Goal: Communication & Community: Answer question/provide support

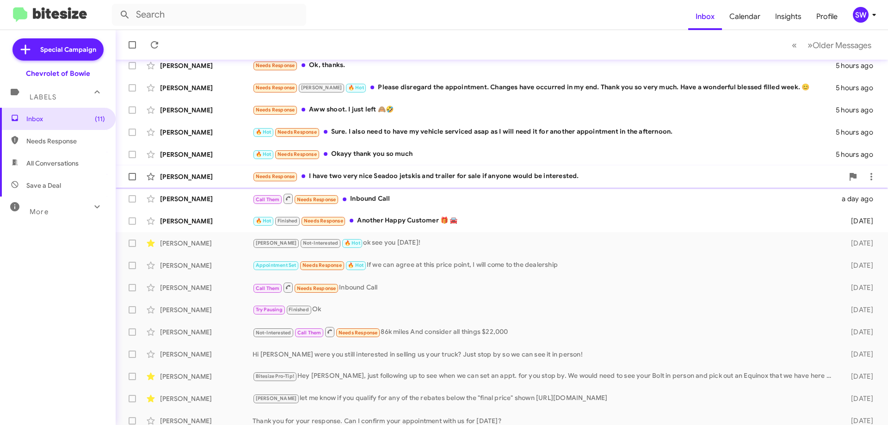
scroll to position [112, 0]
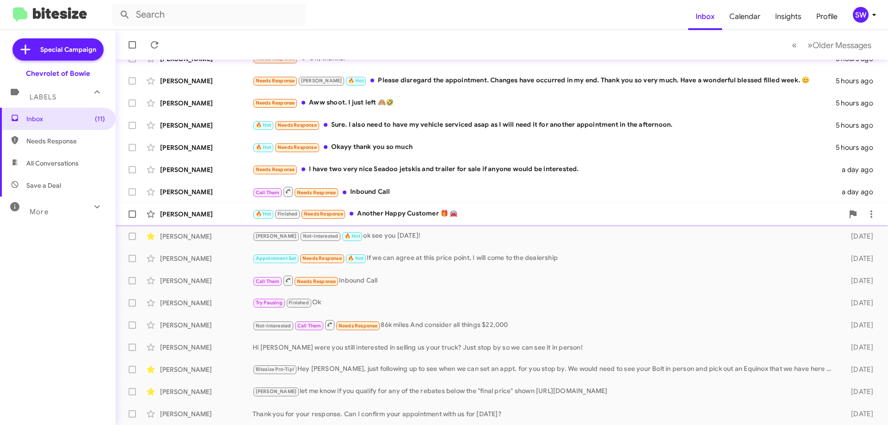
drag, startPoint x: 386, startPoint y: 215, endPoint x: 435, endPoint y: 208, distance: 49.6
click at [390, 215] on div "🔥 Hot Finished Needs Response Another Happy Customer 🎁 🚘" at bounding box center [548, 214] width 591 height 11
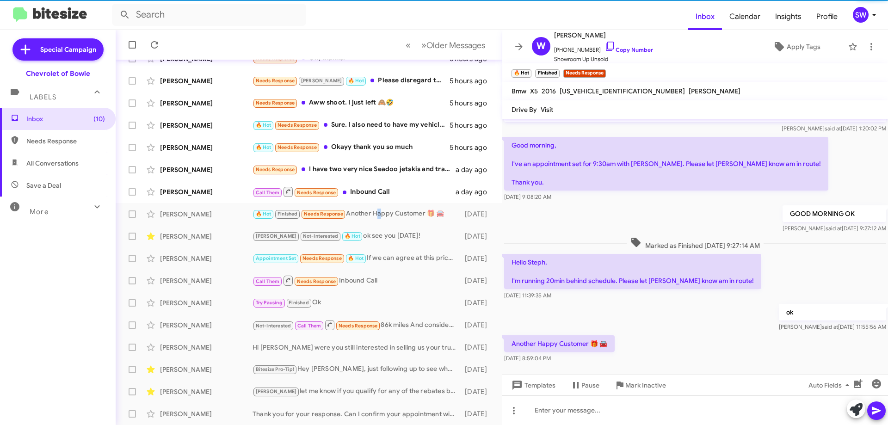
scroll to position [31, 0]
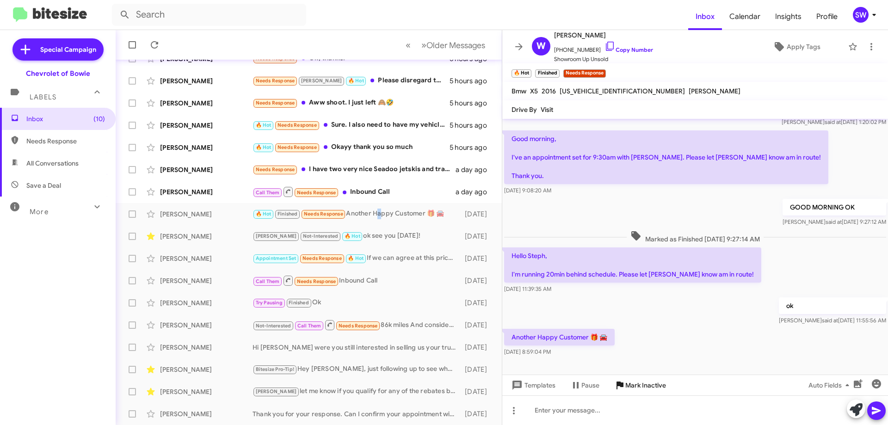
click at [642, 383] on span "Mark Inactive" at bounding box center [645, 385] width 41 height 17
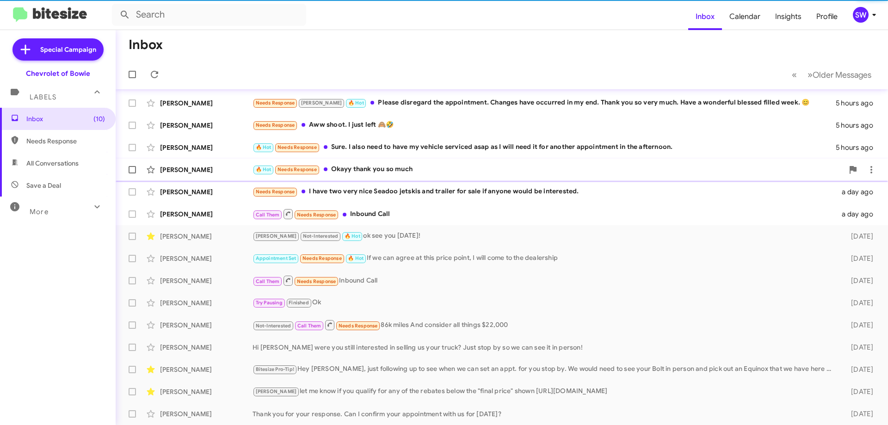
scroll to position [90, 0]
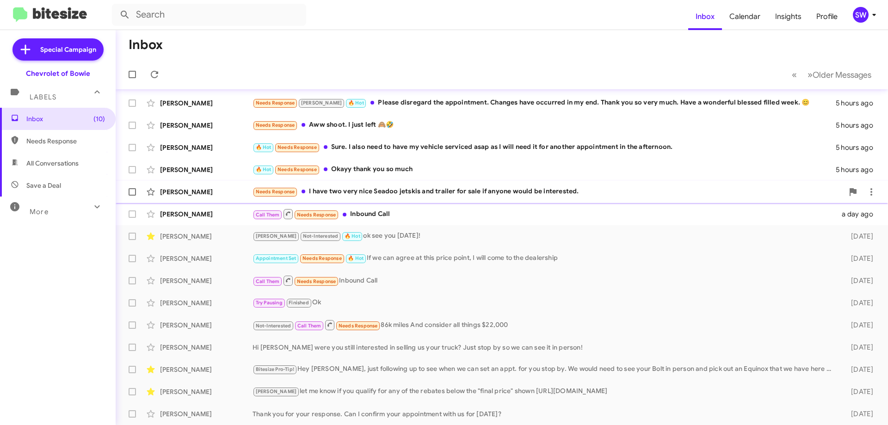
drag, startPoint x: 385, startPoint y: 186, endPoint x: 390, endPoint y: 188, distance: 4.8
click at [386, 187] on div "Needs Response I have two very nice Seadoo jetskis and trailer for sale if anyo…" at bounding box center [548, 191] width 591 height 11
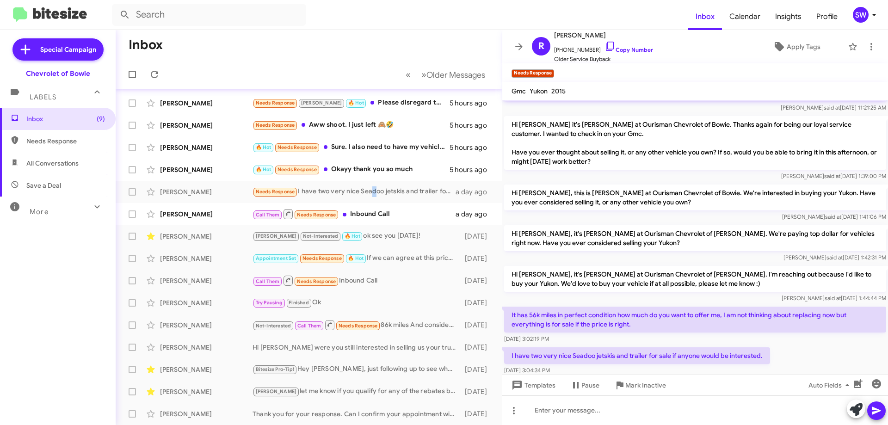
scroll to position [73, 0]
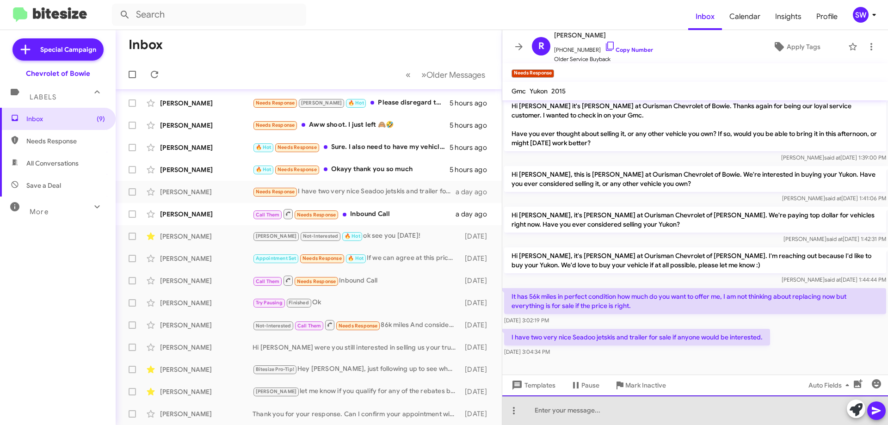
click at [603, 410] on div at bounding box center [695, 411] width 386 height 30
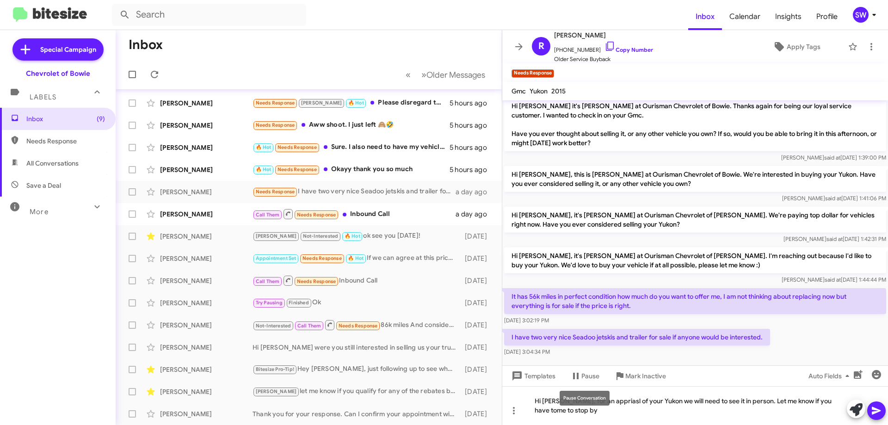
drag, startPoint x: 603, startPoint y: 402, endPoint x: 597, endPoint y: 410, distance: 10.2
click at [580, 410] on mat-tooltip-component "Pause Conversation" at bounding box center [584, 398] width 63 height 28
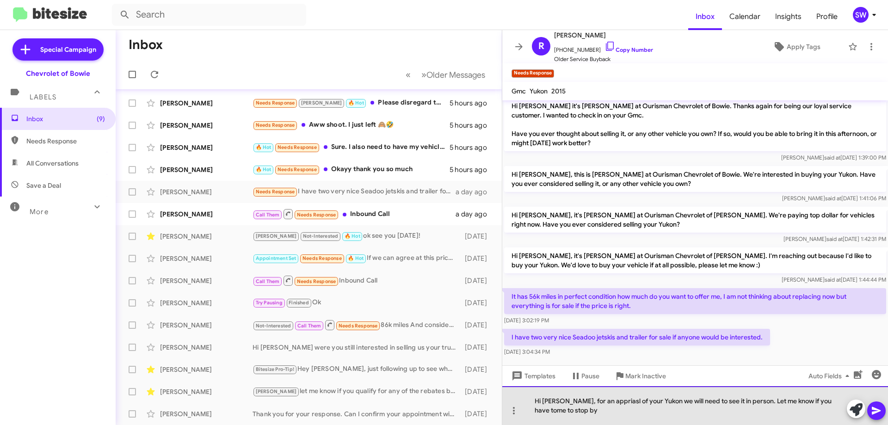
click at [669, 413] on div "Hi Randy, for an appriasl of your Yukon we will need to see it in person. Let m…" at bounding box center [695, 405] width 386 height 39
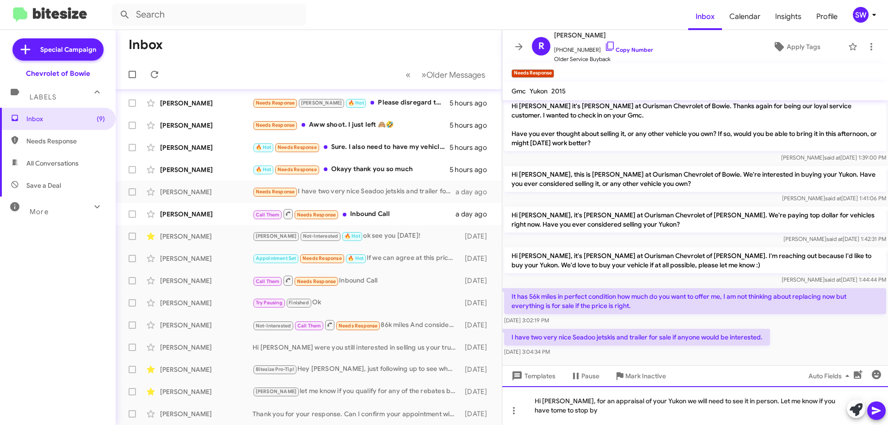
click at [829, 402] on div "Hi Randy, for an appraisal of your Yukon we will need to see it in person. Let …" at bounding box center [695, 405] width 386 height 39
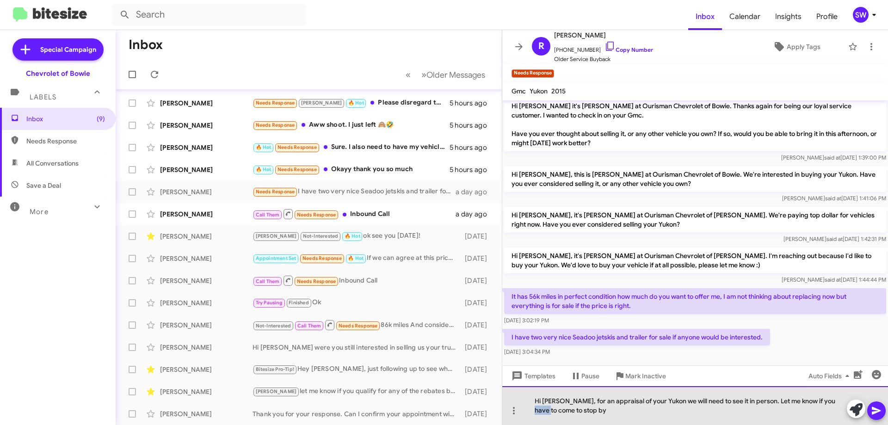
drag, startPoint x: 553, startPoint y: 410, endPoint x: 532, endPoint y: 411, distance: 21.8
click at [532, 413] on div "Hi Randy, for an appraisal of your Yukon we will need to see it in person. Let …" at bounding box center [695, 405] width 386 height 39
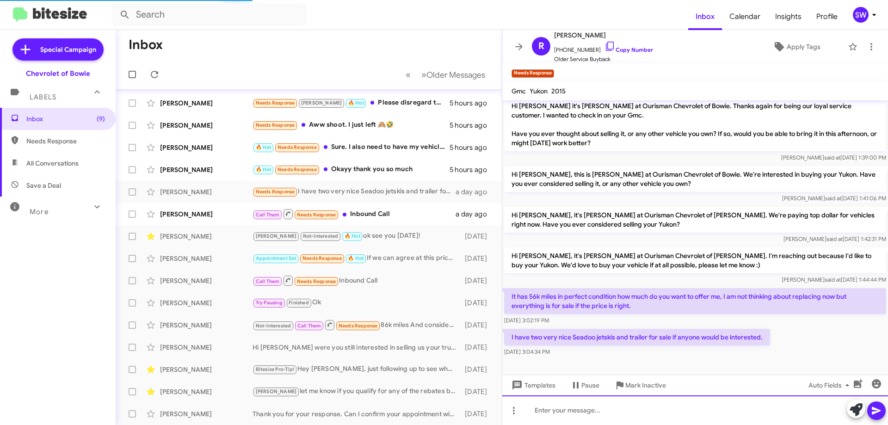
scroll to position [0, 0]
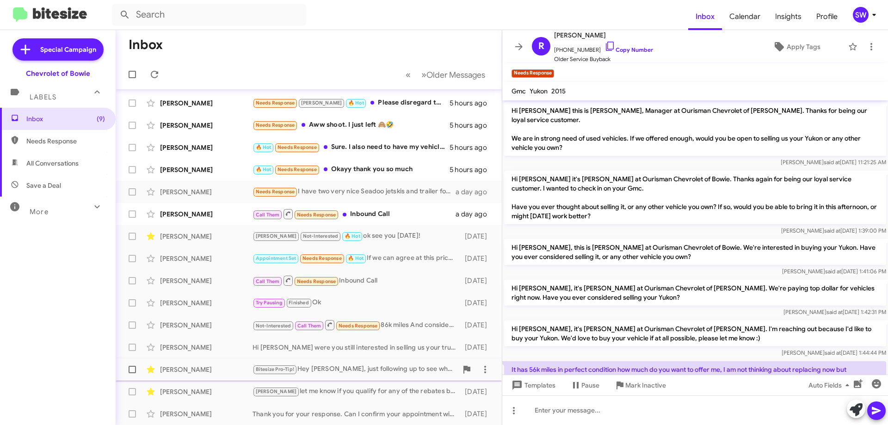
drag, startPoint x: 636, startPoint y: 385, endPoint x: 631, endPoint y: 376, distance: 10.4
click at [636, 383] on span "Mark Inactive" at bounding box center [645, 385] width 41 height 17
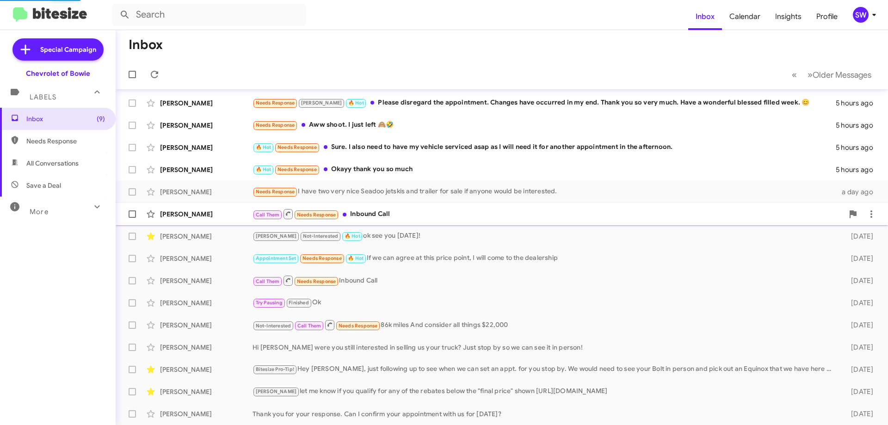
scroll to position [68, 0]
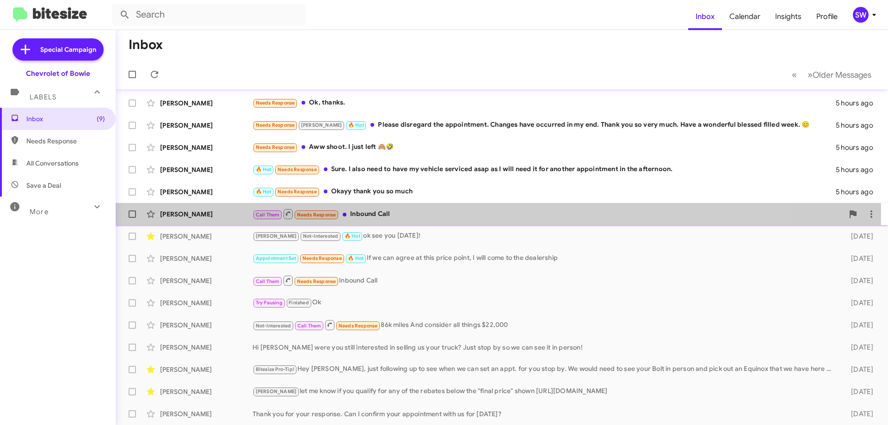
drag, startPoint x: 367, startPoint y: 214, endPoint x: 416, endPoint y: 208, distance: 49.4
click at [368, 214] on div "Call Them Needs Response Inbound Call" at bounding box center [548, 214] width 591 height 12
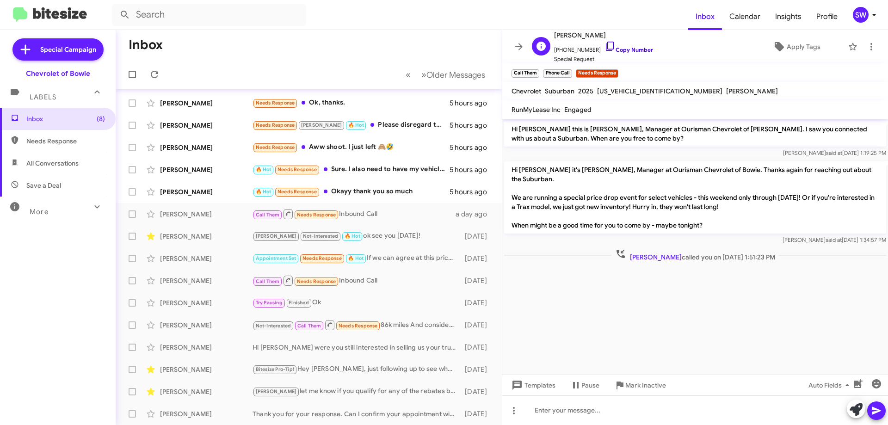
drag, startPoint x: 601, startPoint y: 46, endPoint x: 616, endPoint y: 54, distance: 16.8
click at [605, 46] on icon at bounding box center [610, 46] width 11 height 11
click at [605, 47] on icon at bounding box center [610, 46] width 11 height 11
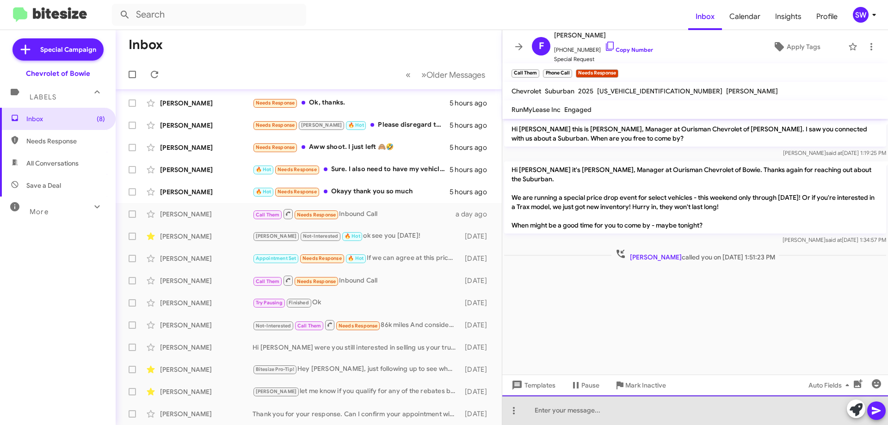
click at [571, 417] on div at bounding box center [695, 411] width 386 height 30
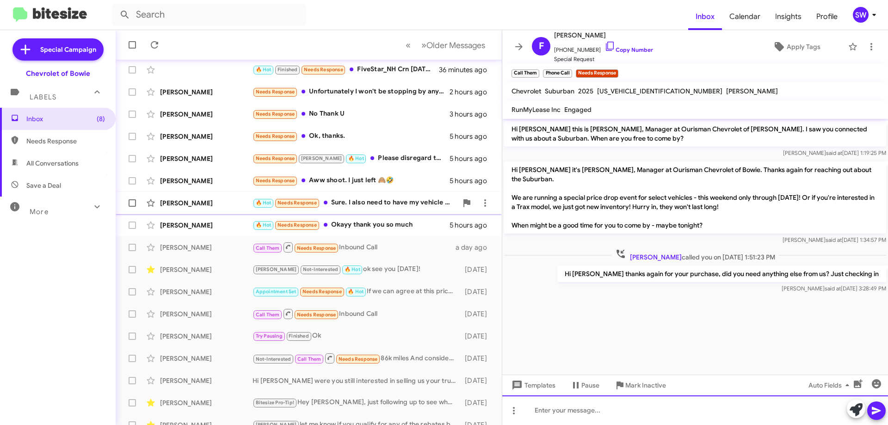
scroll to position [68, 0]
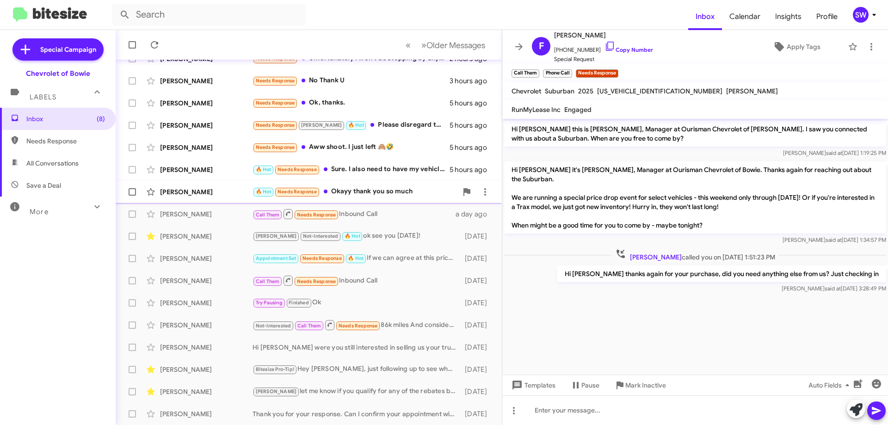
click at [356, 190] on div "🔥 Hot Needs Response Okayy thank you so much" at bounding box center [355, 191] width 205 height 11
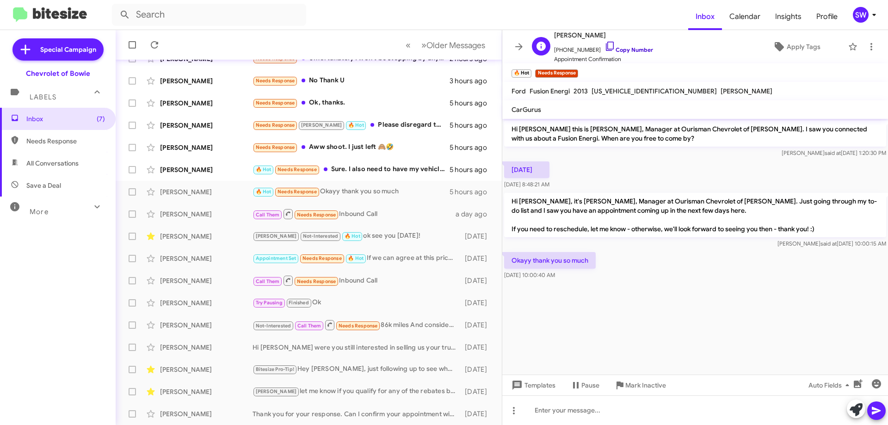
drag, startPoint x: 601, startPoint y: 47, endPoint x: 624, endPoint y: 51, distance: 22.6
click at [605, 47] on icon at bounding box center [610, 46] width 11 height 11
drag, startPoint x: 625, startPoint y: 386, endPoint x: 761, endPoint y: 352, distance: 139.9
click at [625, 385] on span "Mark Inactive" at bounding box center [645, 385] width 41 height 17
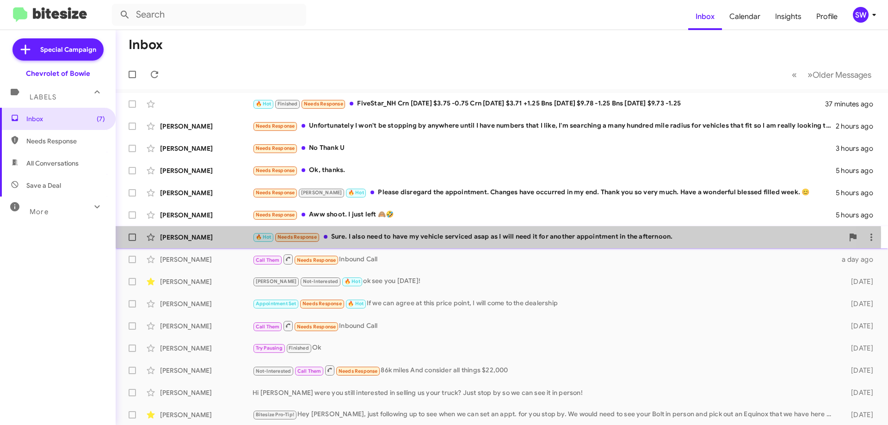
drag, startPoint x: 398, startPoint y: 238, endPoint x: 468, endPoint y: 226, distance: 70.4
click at [399, 238] on div "🔥 Hot Needs Response Sure. I also need to have my vehicle serviced asap as I wi…" at bounding box center [548, 237] width 591 height 11
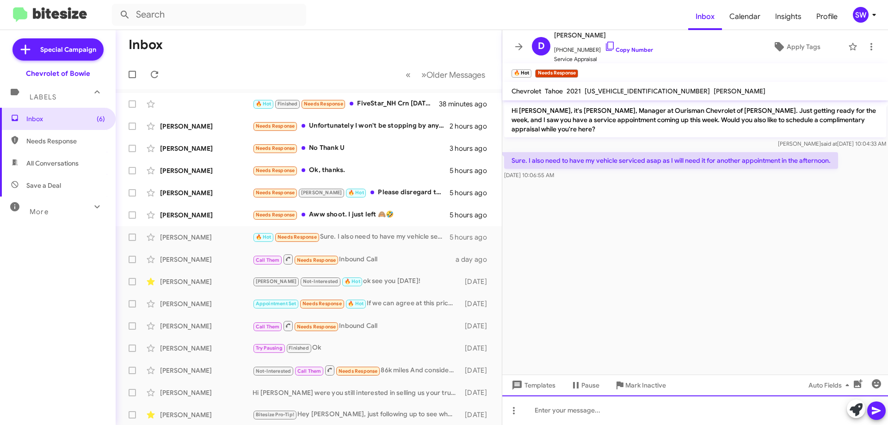
click at [574, 415] on div at bounding box center [695, 411] width 386 height 30
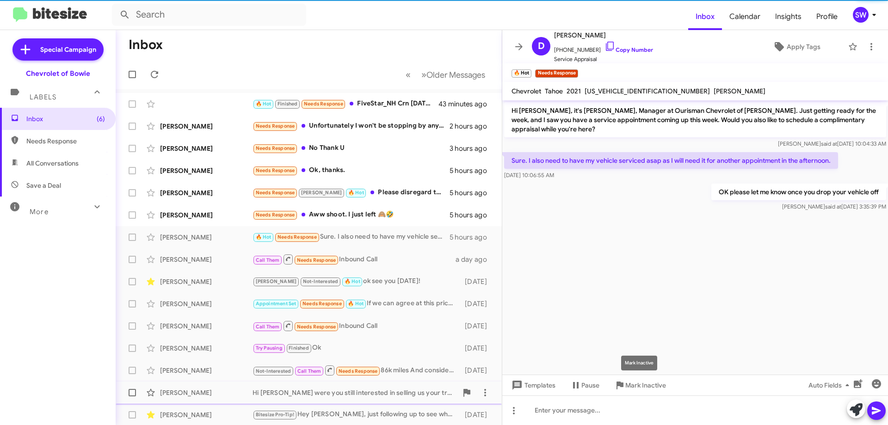
drag, startPoint x: 636, startPoint y: 385, endPoint x: 627, endPoint y: 382, distance: 8.9
click at [635, 384] on span "Mark Inactive" at bounding box center [645, 385] width 41 height 17
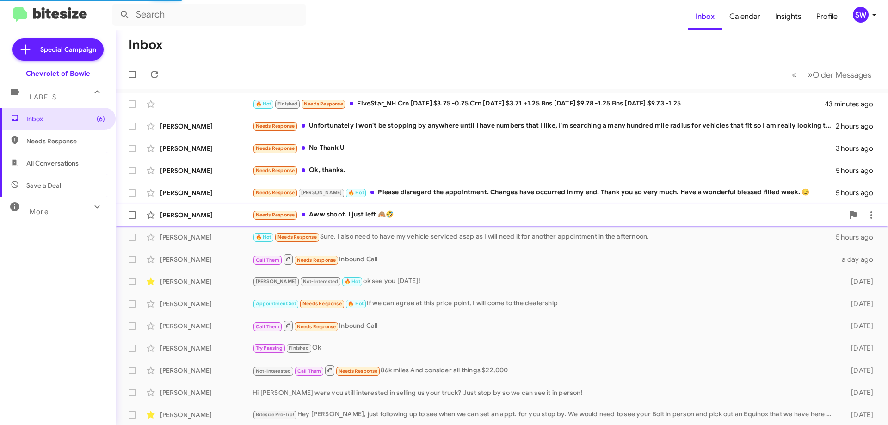
click at [346, 216] on div "Needs Response Aww shoot. I just left 🙈🤣" at bounding box center [548, 215] width 591 height 11
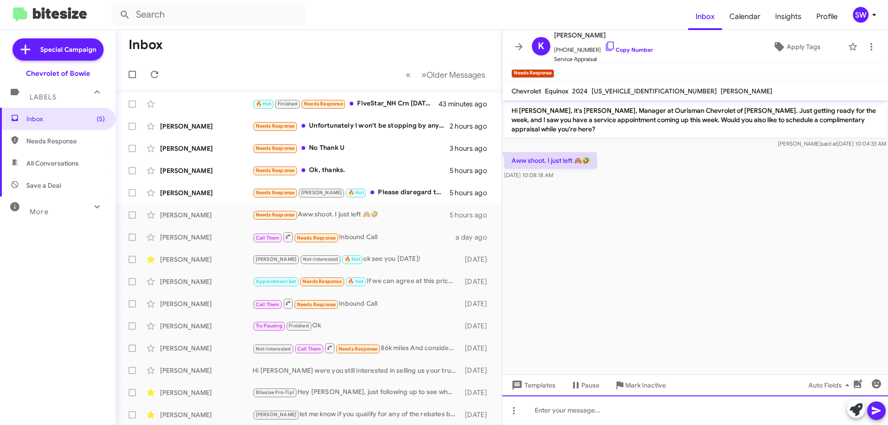
drag, startPoint x: 627, startPoint y: 413, endPoint x: 627, endPoint y: 408, distance: 5.1
click at [627, 409] on div at bounding box center [695, 411] width 386 height 30
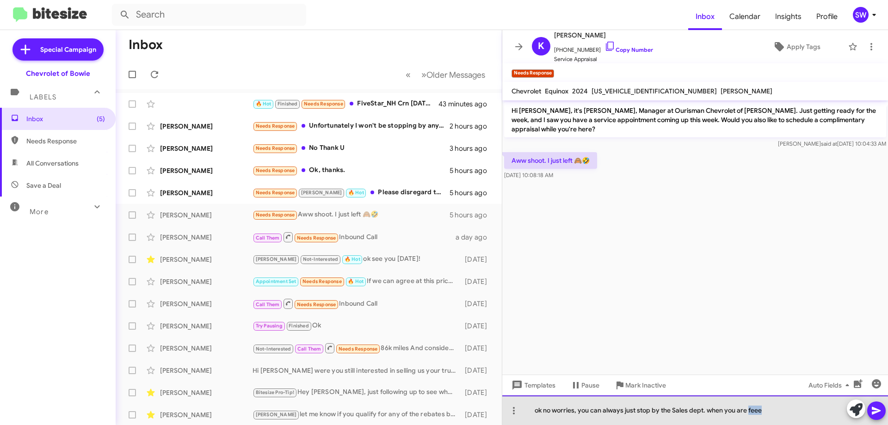
drag, startPoint x: 752, startPoint y: 411, endPoint x: 766, endPoint y: 403, distance: 15.6
click at [720, 411] on div "ok no worries, you can always just stop by the Sales dept. when you are feee" at bounding box center [695, 411] width 386 height 30
click at [754, 410] on div "ok no worries, you can always just stop by the Sales dept. when you are feee" at bounding box center [695, 411] width 386 height 30
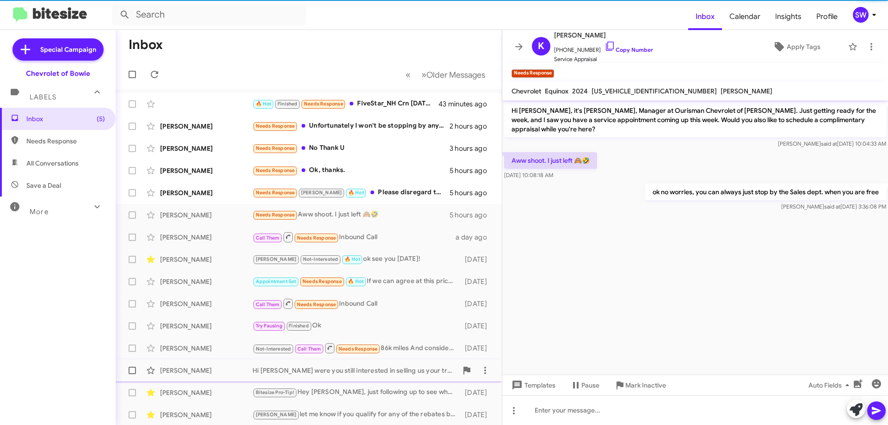
drag, startPoint x: 633, startPoint y: 383, endPoint x: 639, endPoint y: 372, distance: 12.6
click at [635, 380] on span "Mark Inactive" at bounding box center [645, 385] width 41 height 17
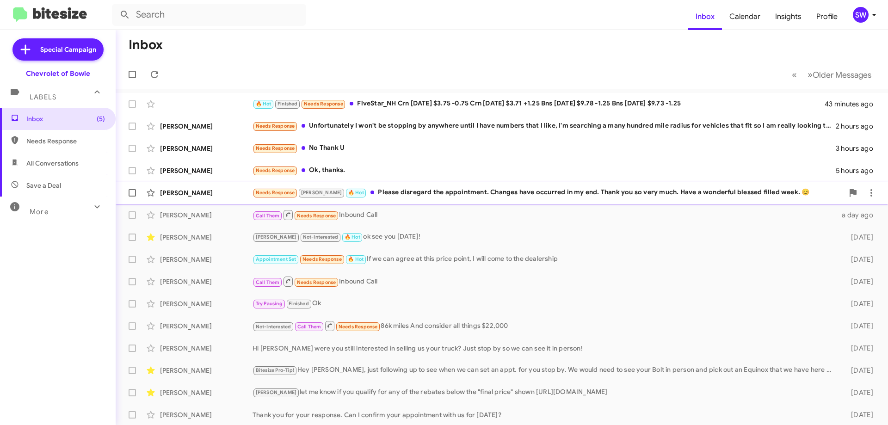
click at [421, 192] on div "Needs Response Brian 🔥 Hot Please disregard the appointment. Changes have occur…" at bounding box center [548, 192] width 591 height 11
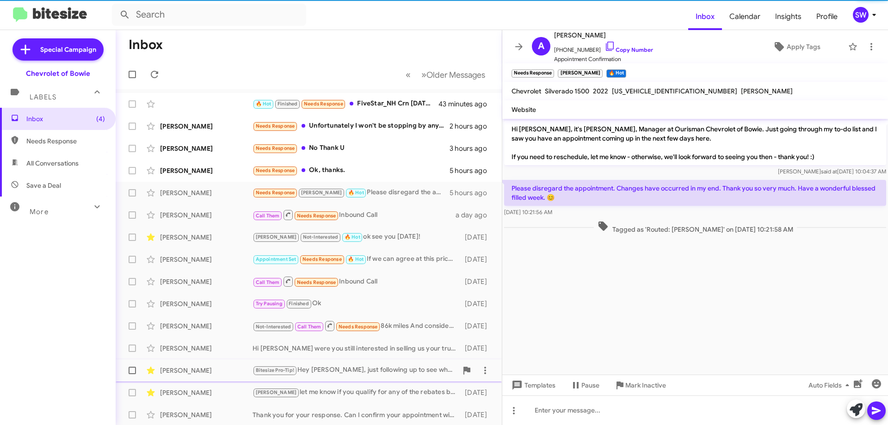
drag, startPoint x: 637, startPoint y: 387, endPoint x: 635, endPoint y: 380, distance: 7.2
click at [637, 384] on span "Mark Inactive" at bounding box center [645, 385] width 41 height 17
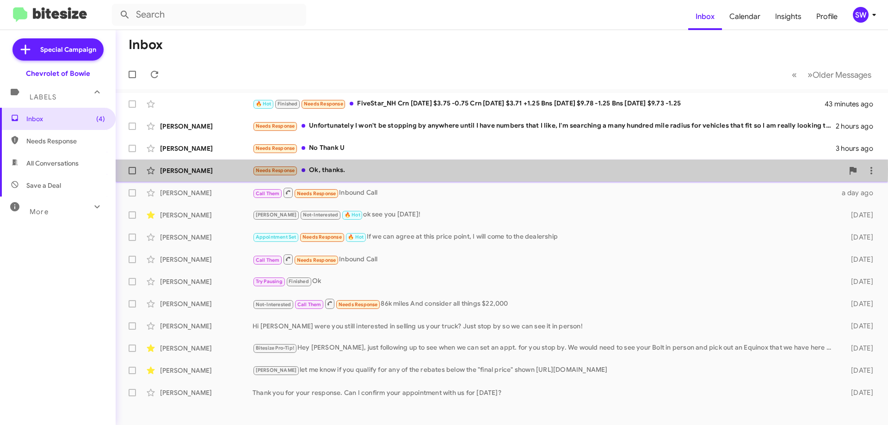
click at [336, 169] on div "Needs Response Ok, thanks." at bounding box center [548, 170] width 591 height 11
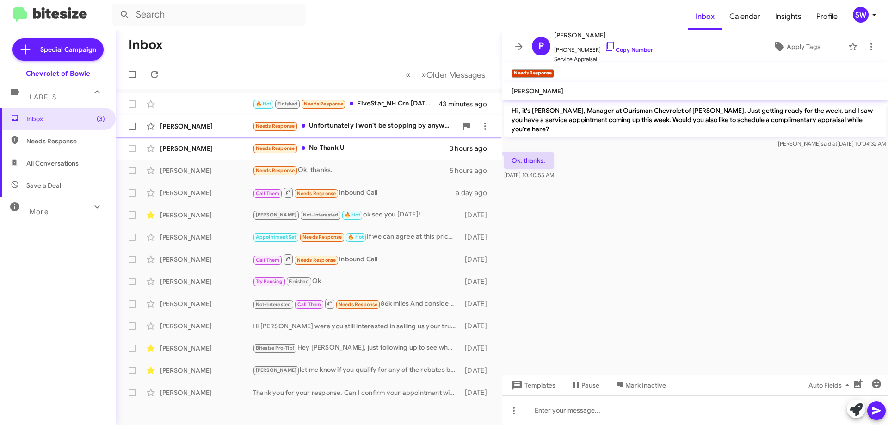
drag, startPoint x: 345, startPoint y: 149, endPoint x: 402, endPoint y: 136, distance: 58.1
click at [346, 148] on div "Needs Response No Thank U" at bounding box center [351, 148] width 197 height 11
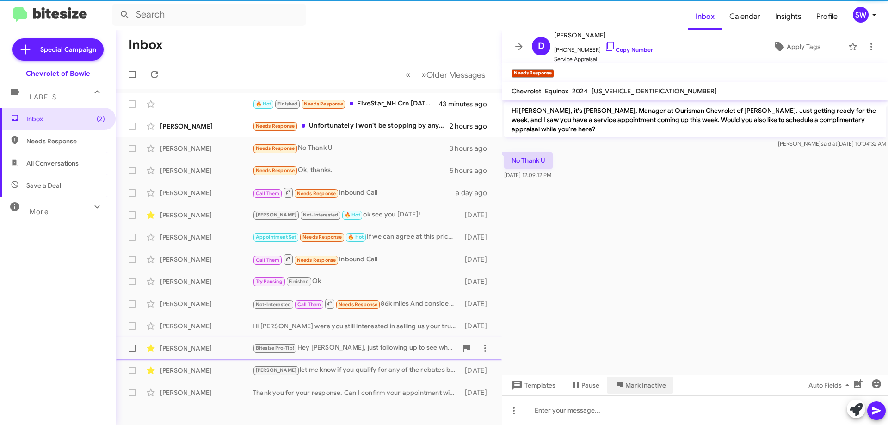
drag, startPoint x: 626, startPoint y: 387, endPoint x: 637, endPoint y: 348, distance: 40.0
click at [625, 381] on span "Mark Inactive" at bounding box center [645, 385] width 41 height 17
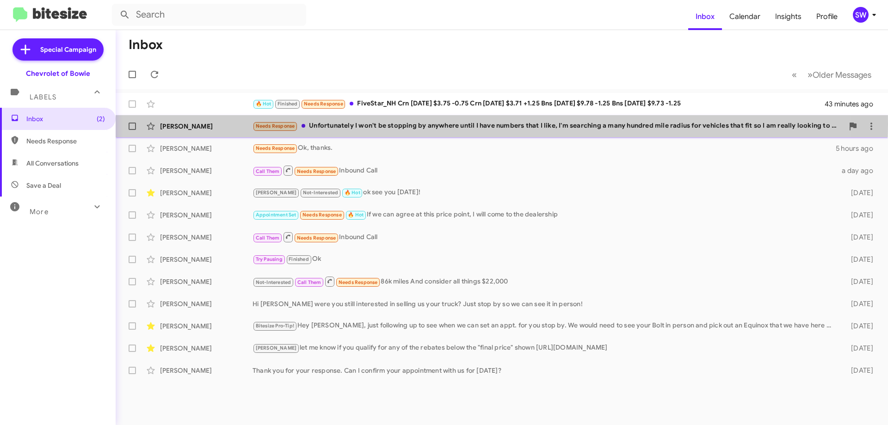
drag, startPoint x: 399, startPoint y: 124, endPoint x: 478, endPoint y: 117, distance: 78.9
click at [401, 124] on div "Needs Response Unfortunately I won't be stopping by anywhere until I have numbe…" at bounding box center [548, 126] width 591 height 11
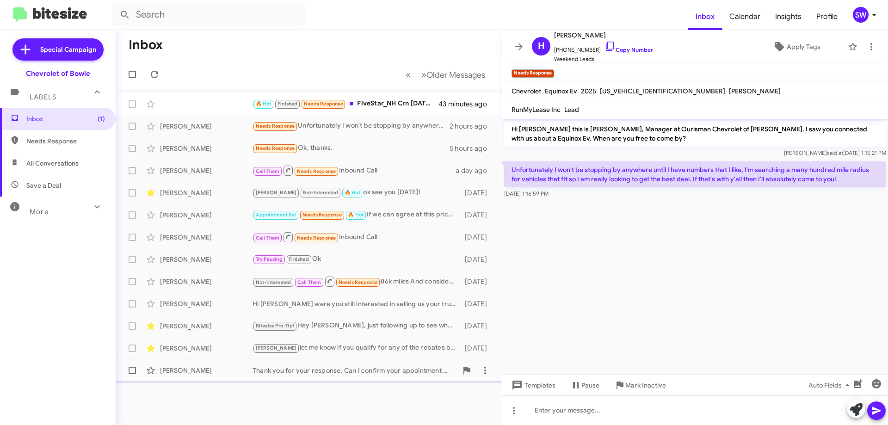
drag, startPoint x: 644, startPoint y: 383, endPoint x: 655, endPoint y: 374, distance: 14.5
click at [645, 382] on span "Mark Inactive" at bounding box center [645, 385] width 41 height 17
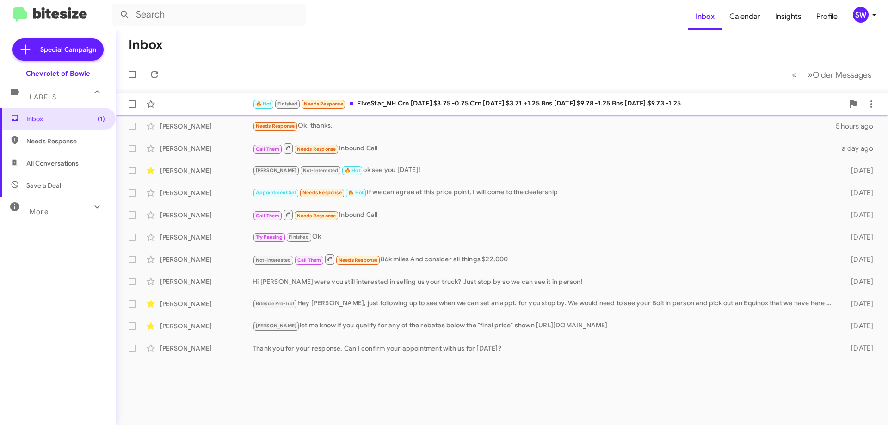
drag, startPoint x: 371, startPoint y: 97, endPoint x: 408, endPoint y: 99, distance: 37.0
click at [372, 98] on div "🔥 Hot Finished Needs Response FiveStar_NH Crn Aug 2025 $3.75 -0.75 Crn Oct 2025…" at bounding box center [502, 104] width 758 height 19
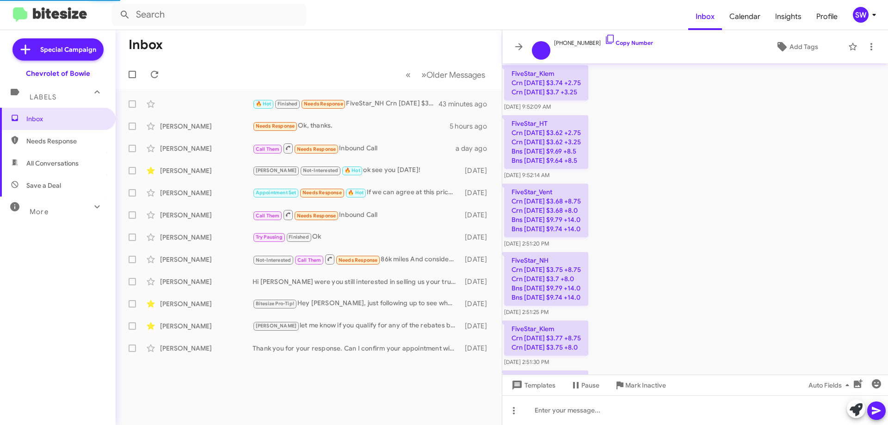
scroll to position [1030, 0]
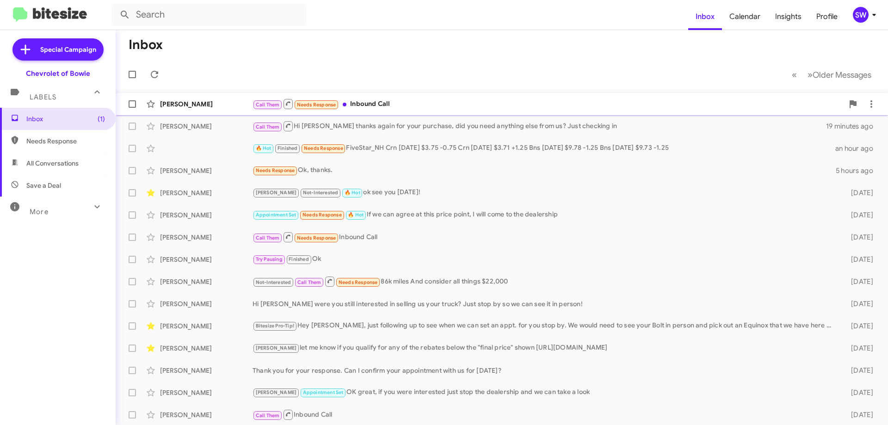
click at [423, 99] on div "Crystal Willis Call Them Needs Response Inbound Call a few seconds ago" at bounding box center [502, 104] width 758 height 19
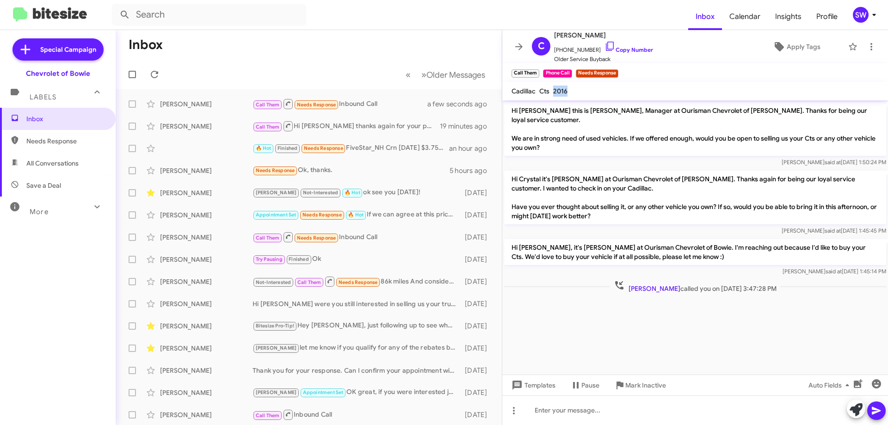
drag, startPoint x: 574, startPoint y: 89, endPoint x: 548, endPoint y: 92, distance: 25.5
click at [548, 91] on mat-toolbar "Cadillac Cts 2016" at bounding box center [695, 91] width 386 height 19
click at [596, 93] on mat-toolbar "Cadillac Cts 2016" at bounding box center [695, 91] width 386 height 19
drag, startPoint x: 569, startPoint y: 94, endPoint x: 575, endPoint y: 96, distance: 5.3
click at [551, 94] on mat-toolbar "Cadillac Cts 2016" at bounding box center [695, 91] width 386 height 19
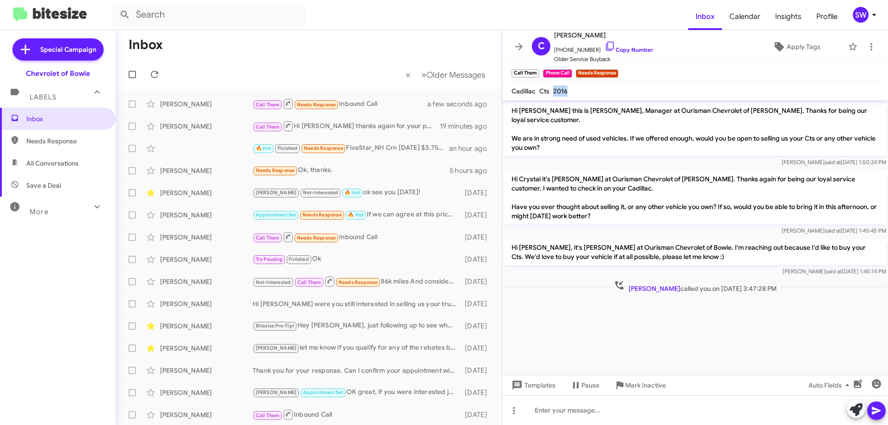
drag, startPoint x: 579, startPoint y: 95, endPoint x: 596, endPoint y: 92, distance: 17.3
click at [580, 95] on mat-toolbar "Cadillac Cts 2016" at bounding box center [695, 91] width 386 height 19
click at [639, 90] on mat-toolbar "Cadillac Cts 2016" at bounding box center [695, 91] width 386 height 19
click at [605, 45] on icon at bounding box center [610, 46] width 11 height 11
drag, startPoint x: 634, startPoint y: 384, endPoint x: 665, endPoint y: 367, distance: 35.6
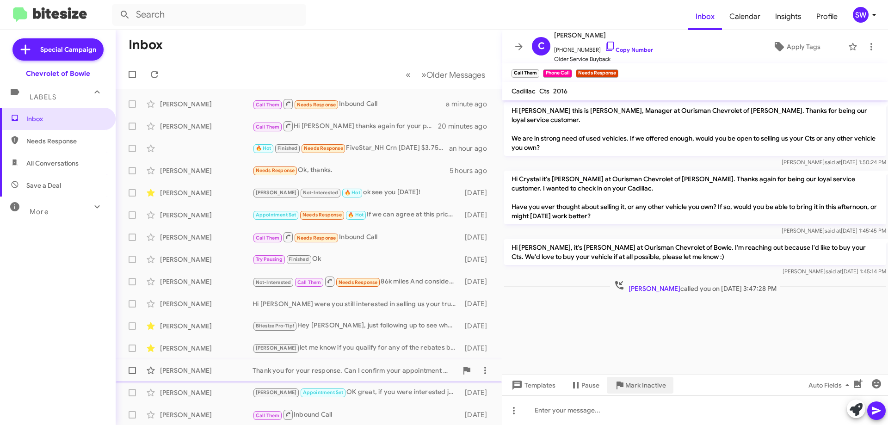
click at [634, 383] on span "Mark Inactive" at bounding box center [645, 385] width 41 height 17
